Goal: Task Accomplishment & Management: Manage account settings

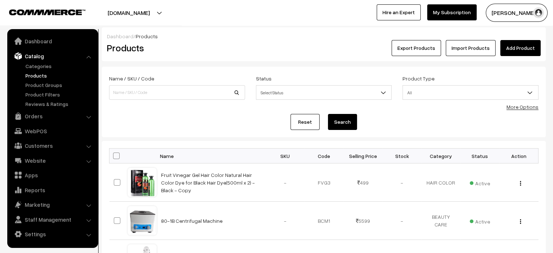
click at [36, 76] on link "Products" at bounding box center [60, 76] width 72 height 8
click at [149, 90] on input at bounding box center [177, 92] width 136 height 15
paste input "Jade Comb (Green) for Hair Growth & Scalp Health"
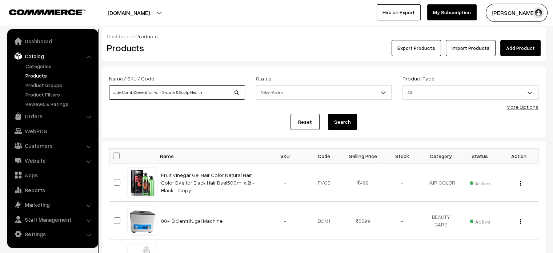
type input "Jade Comb (Green) for Hair Growth & Scalp Health"
click at [339, 120] on button "Search" at bounding box center [342, 122] width 29 height 16
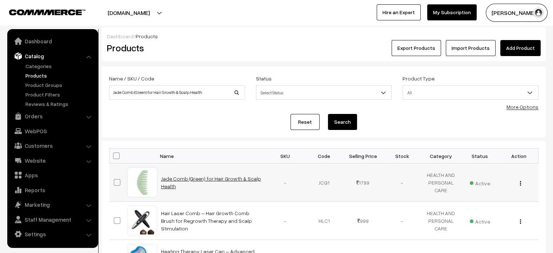
click at [181, 178] on link "Jade Comb (Green) for Hair Growth & Scalp Health" at bounding box center [211, 182] width 100 height 14
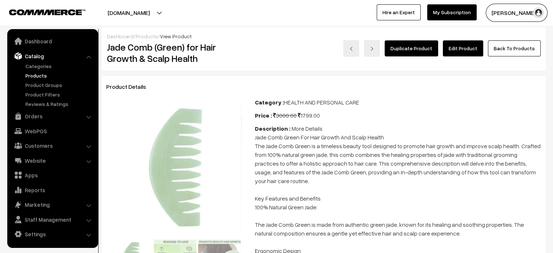
click at [470, 51] on link "Edit Product" at bounding box center [463, 48] width 40 height 16
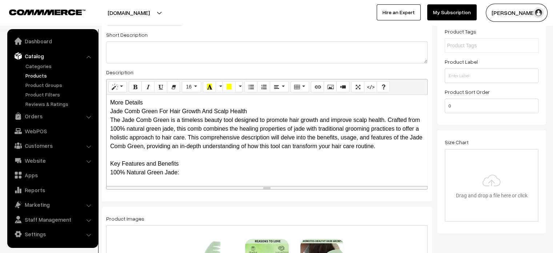
scroll to position [139, 0]
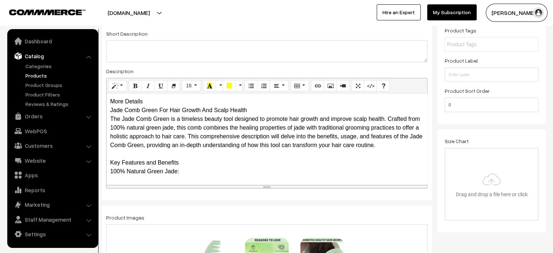
click at [150, 101] on div "More Details Jade Comb Green For Hair Growth And Scalp Health The Jade Comb Gre…" at bounding box center [266, 138] width 320 height 91
click at [156, 101] on div "More Details Jade Comb Green For Hair Growth And Scalp Health The Jade Comb Gre…" at bounding box center [266, 138] width 320 height 91
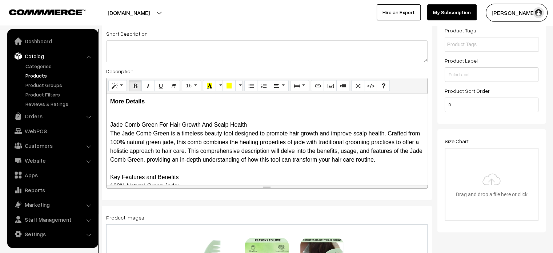
scroll to position [53, 0]
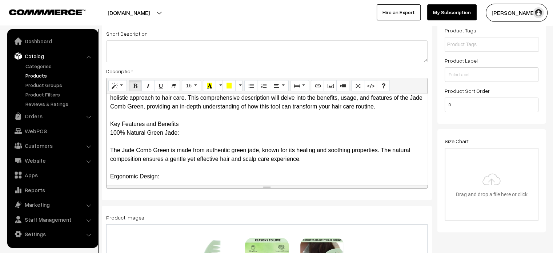
click at [250, 89] on button "Unordered list (CTRL+SHIFT+NUM7)" at bounding box center [250, 86] width 13 height 12
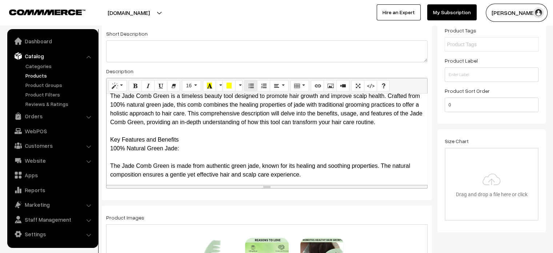
scroll to position [41, 0]
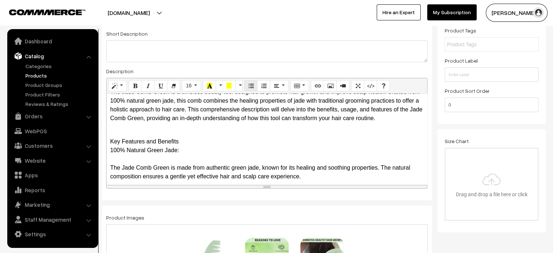
click at [249, 89] on button "Unordered list (CTRL+SHIFT+NUM7)" at bounding box center [250, 86] width 13 height 12
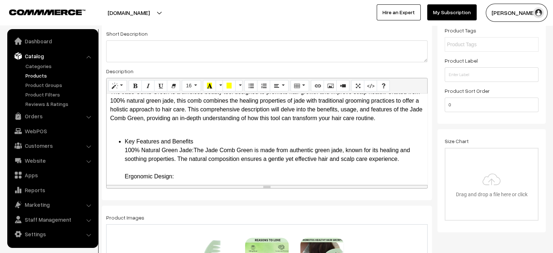
drag, startPoint x: 124, startPoint y: 137, endPoint x: 195, endPoint y: 152, distance: 72.1
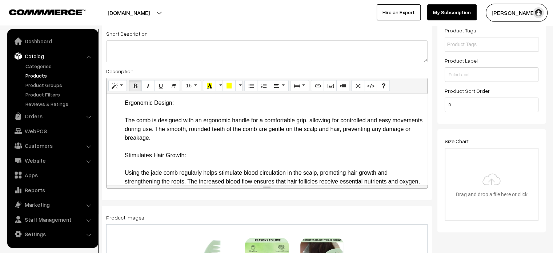
scroll to position [116, 0]
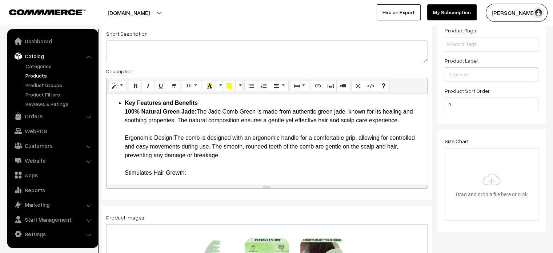
scroll to position [79, 0]
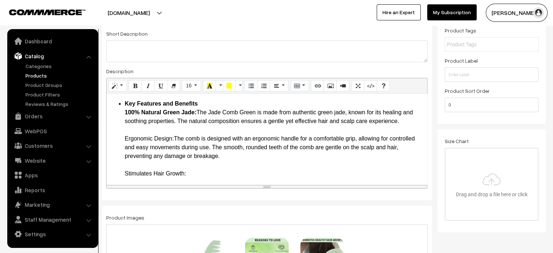
drag, startPoint x: 122, startPoint y: 137, endPoint x: 175, endPoint y: 138, distance: 53.1
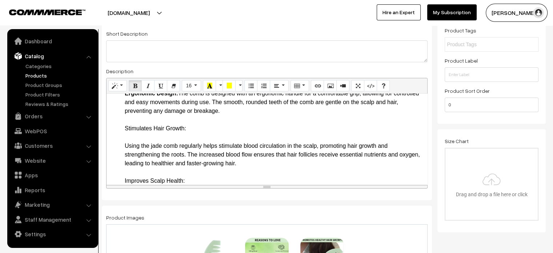
scroll to position [128, 0]
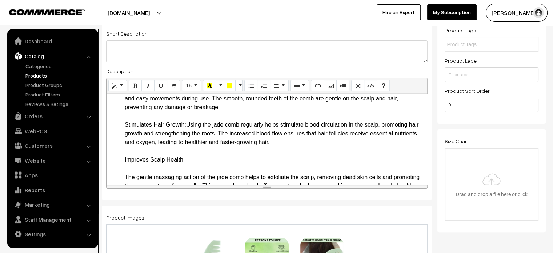
drag, startPoint x: 122, startPoint y: 123, endPoint x: 189, endPoint y: 123, distance: 66.5
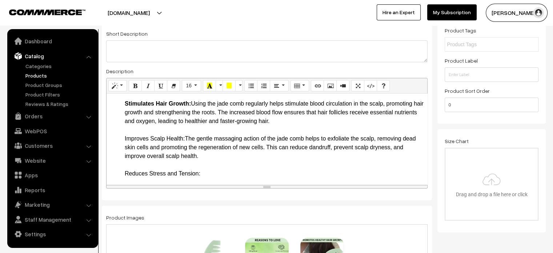
drag, startPoint x: 122, startPoint y: 138, endPoint x: 186, endPoint y: 137, distance: 64.3
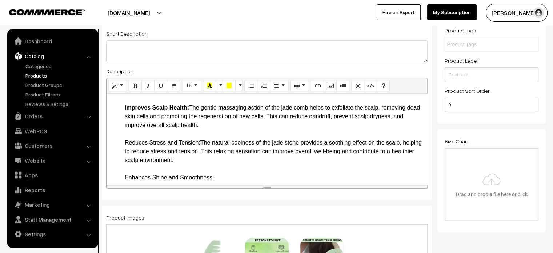
drag, startPoint x: 122, startPoint y: 141, endPoint x: 201, endPoint y: 144, distance: 78.5
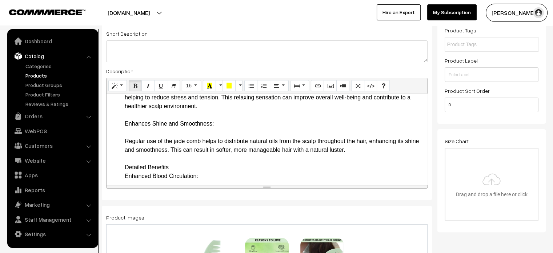
scroll to position [235, 0]
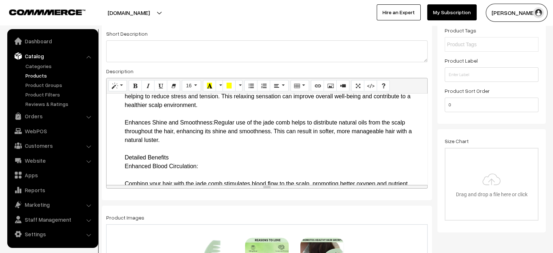
drag, startPoint x: 122, startPoint y: 123, endPoint x: 214, endPoint y: 125, distance: 91.6
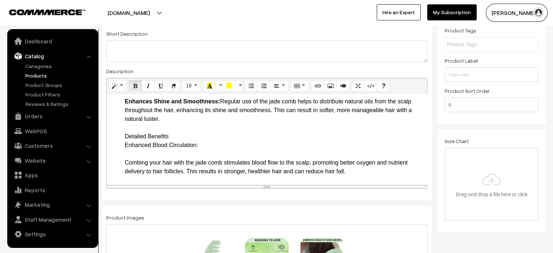
scroll to position [257, 0]
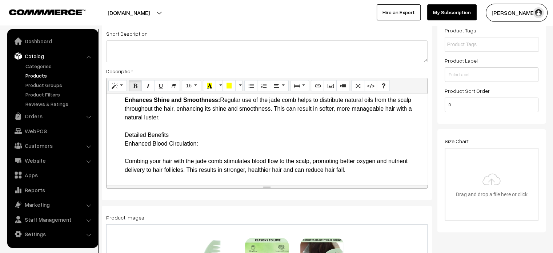
drag, startPoint x: 120, startPoint y: 134, endPoint x: 203, endPoint y: 146, distance: 83.7
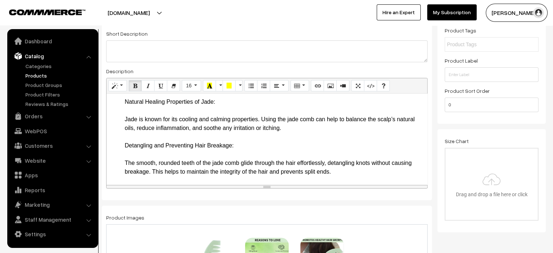
scroll to position [326, 0]
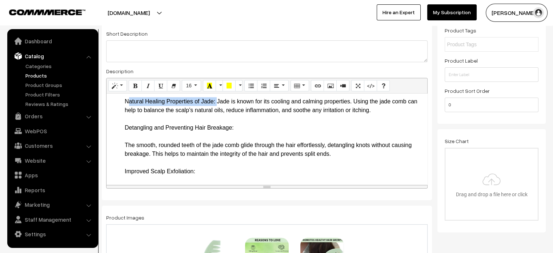
drag, startPoint x: 121, startPoint y: 113, endPoint x: 215, endPoint y: 113, distance: 94.1
click at [215, 113] on ul "Key Features and Benefits 100% Natural Green Jade: The Jade Comb Green is made …" at bounding box center [266, 206] width 313 height 706
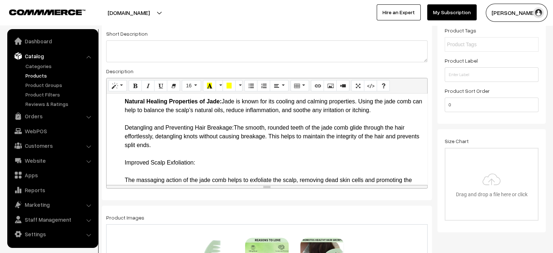
drag, startPoint x: 124, startPoint y: 136, endPoint x: 234, endPoint y: 138, distance: 110.5
click at [234, 138] on ul "Key Features and Benefits 100% Natural Green Jade: The Jade Comb Green is made …" at bounding box center [266, 202] width 313 height 698
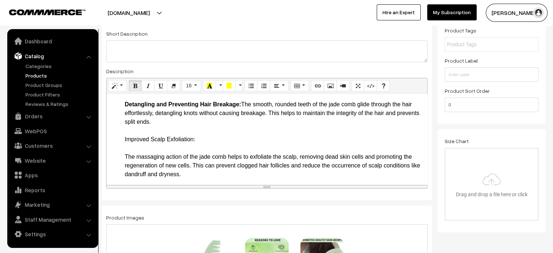
scroll to position [352, 0]
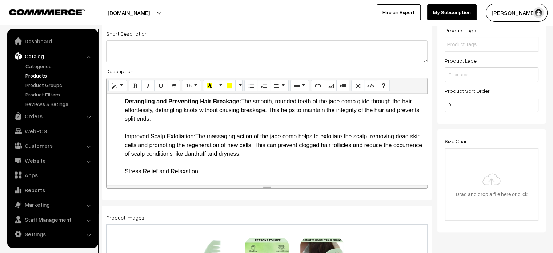
drag, startPoint x: 119, startPoint y: 146, endPoint x: 197, endPoint y: 148, distance: 77.8
click at [197, 148] on ul "Key Features and Benefits 100% Natural Green Jade: The Jade Comb Green is made …" at bounding box center [266, 167] width 313 height 680
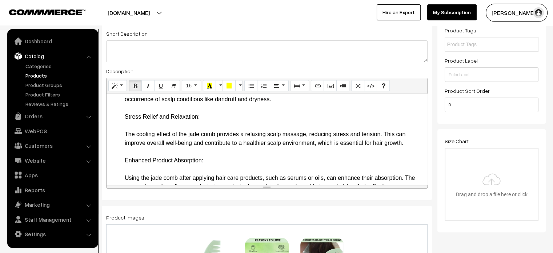
click at [215, 129] on li "Detailed Benefits Enhanced Blood Circulation: Combing your hair with the jade c…" at bounding box center [274, 216] width 299 height 471
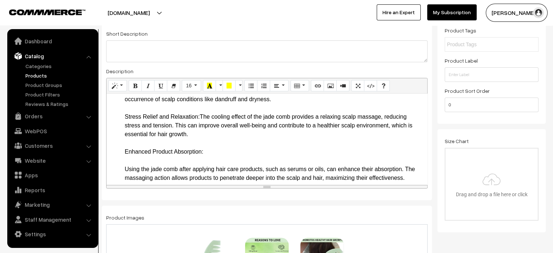
drag, startPoint x: 120, startPoint y: 122, endPoint x: 202, endPoint y: 128, distance: 82.4
click at [202, 128] on ul "Key Features and Benefits 100% Natural Green Jade: The Jade Comb Green is made …" at bounding box center [266, 108] width 313 height 672
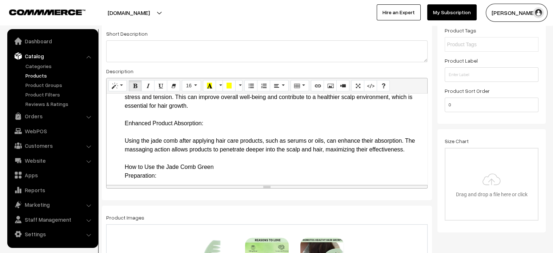
scroll to position [435, 0]
click at [205, 128] on li "Detailed Benefits Enhanced Blood Circulation: Combing your hair with the jade c…" at bounding box center [274, 183] width 299 height 462
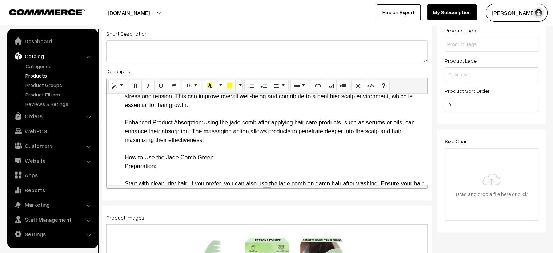
drag, startPoint x: 121, startPoint y: 129, endPoint x: 204, endPoint y: 133, distance: 83.3
click at [204, 133] on ul "Key Features and Benefits 100% Natural Green Jade: The Jade Comb Green is made …" at bounding box center [266, 74] width 313 height 663
click at [226, 165] on li "Detailed Benefits Enhanced Blood Circulation: Combing your hair with the jade c…" at bounding box center [274, 178] width 299 height 453
click at [119, 165] on ul "Key Features and Benefits 100% Natural Green Jade: The Jade Comb Green is made …" at bounding box center [266, 74] width 313 height 663
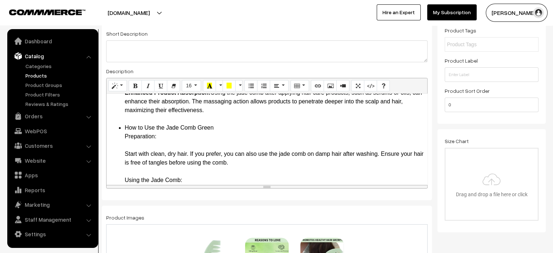
scroll to position [466, 0]
drag, startPoint x: 122, startPoint y: 134, endPoint x: 163, endPoint y: 145, distance: 42.0
click at [163, 145] on ul "Key Features and Benefits 100% Natural Green Jade: The Jade Comb Green is made …" at bounding box center [266, 44] width 313 height 663
click at [169, 145] on li "How to Use the Jade Comb Green Preparation: Start with clean, dry hair. If you …" at bounding box center [274, 248] width 299 height 253
click at [172, 145] on li "How to Use the Jade Comb Green Preparation: Start with clean, dry hair. If you …" at bounding box center [274, 248] width 299 height 253
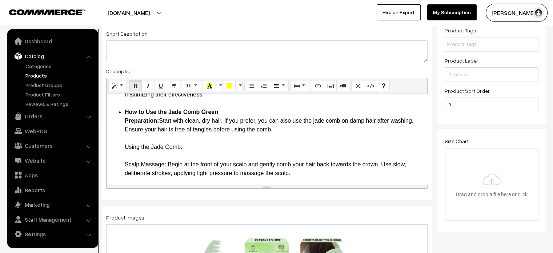
scroll to position [481, 0]
click at [198, 155] on li "How to Use the Jade Comb Green Preparation: Start with clean, dry hair. If you …" at bounding box center [274, 224] width 299 height 235
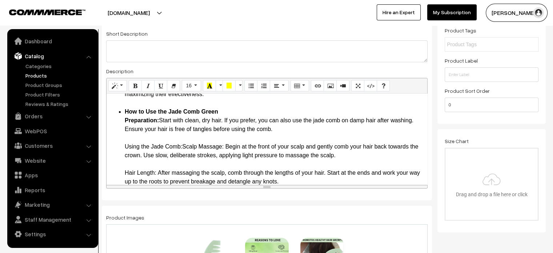
drag, startPoint x: 116, startPoint y: 156, endPoint x: 184, endPoint y: 154, distance: 67.2
click at [184, 154] on ul "Key Features and Benefits 100% Natural Green Jade: The Jade Comb Green is made …" at bounding box center [266, 11] width 313 height 628
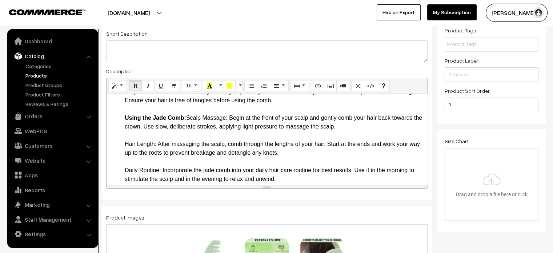
scroll to position [510, 0]
drag, startPoint x: 118, startPoint y: 149, endPoint x: 156, endPoint y: 155, distance: 38.2
click at [198, 157] on li "How to Use the Jade Comb Green Preparation: Start with clean, dry hair. If you …" at bounding box center [274, 187] width 299 height 218
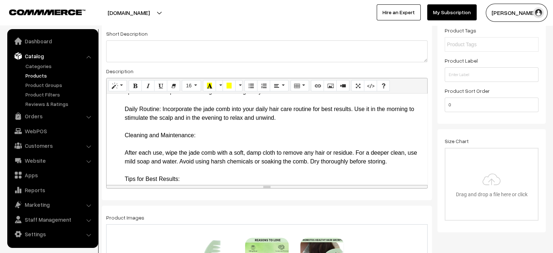
scroll to position [571, 0]
drag, startPoint x: 120, startPoint y: 122, endPoint x: 161, endPoint y: 114, distance: 41.3
click at [234, 142] on li "How to Use the Jade Comb Green Preparation: Start with clean, dry hair. If you …" at bounding box center [274, 126] width 299 height 218
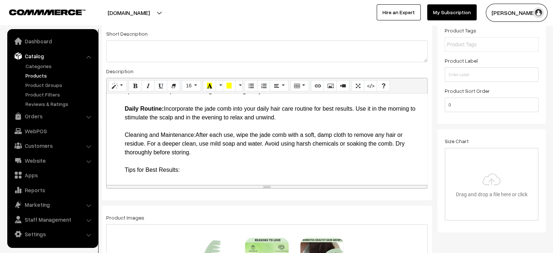
drag, startPoint x: 120, startPoint y: 142, endPoint x: 197, endPoint y: 144, distance: 77.0
click at [206, 150] on li "How to Use the Jade Comb Green Preparation: Start with clean, dry hair. If you …" at bounding box center [274, 121] width 299 height 209
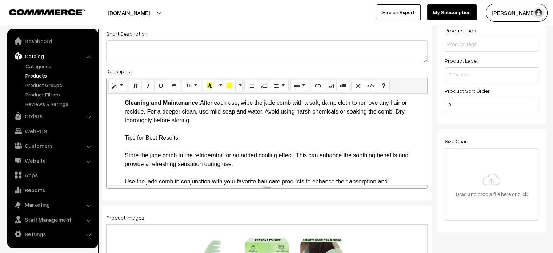
click at [193, 143] on li "How to Use the Jade Comb Green Preparation: Start with clean, dry hair. If you …" at bounding box center [274, 89] width 299 height 209
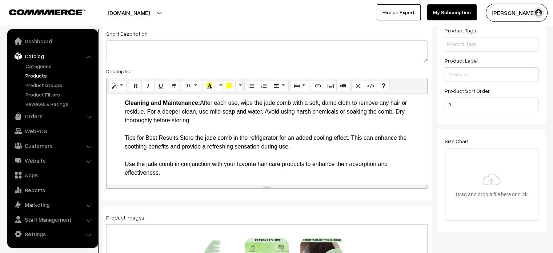
drag, startPoint x: 122, startPoint y: 145, endPoint x: 180, endPoint y: 146, distance: 58.2
click at [181, 171] on li "How to Use the Jade Comb Green Preparation: Start with clean, dry hair. If you …" at bounding box center [274, 81] width 299 height 192
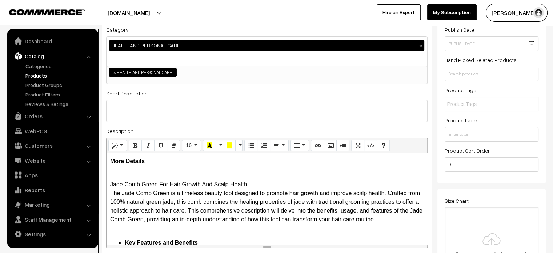
scroll to position [81, 0]
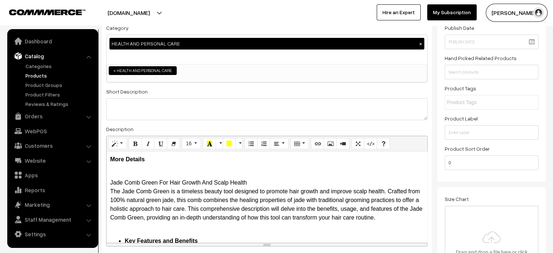
click at [112, 171] on p "Jade Comb Green For Hair Growth And Scalp Health The Jade Comb Green is a timel…" at bounding box center [266, 199] width 313 height 61
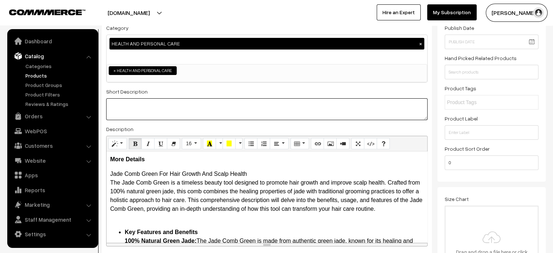
click at [263, 115] on textarea at bounding box center [266, 109] width 321 height 22
paste textarea ""The Jade Comb Green for Hair Growth and Scalp Health is a timeless tool that b…"
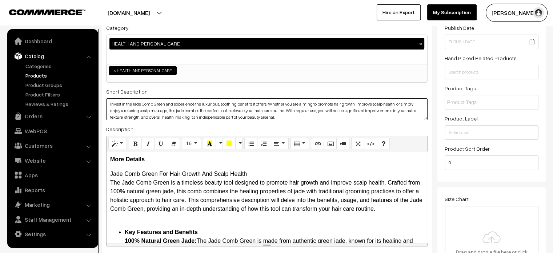
scroll to position [0, 0]
click at [111, 100] on textarea ""The Jade Comb Green for Hair Growth and Scalp Health is a timeless tool that b…" at bounding box center [266, 109] width 321 height 22
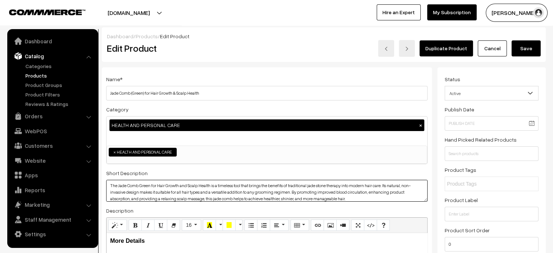
type textarea "The Jade Comb Green for Hair Growth and Scalp Health is a timeless tool that br…"
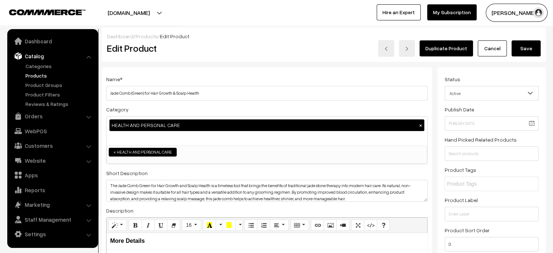
click at [528, 45] on button "Save" at bounding box center [525, 48] width 29 height 16
